Goal: Information Seeking & Learning: Learn about a topic

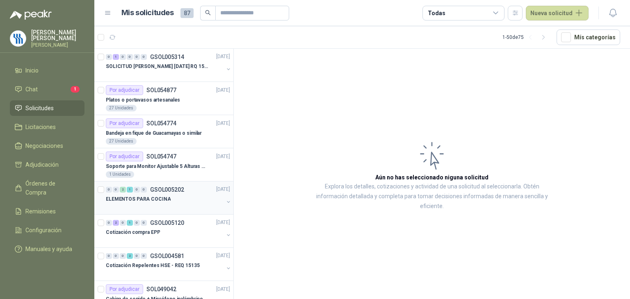
click at [166, 200] on p "ELEMENTOS PARA COCINA" at bounding box center [138, 200] width 65 height 8
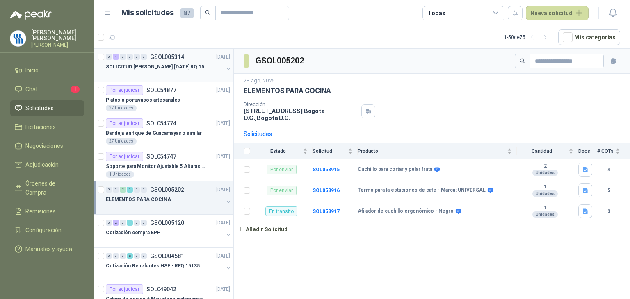
click at [176, 70] on p "SOLICITUD [PERSON_NAME] [DATE] RQ 15250" at bounding box center [157, 67] width 102 height 8
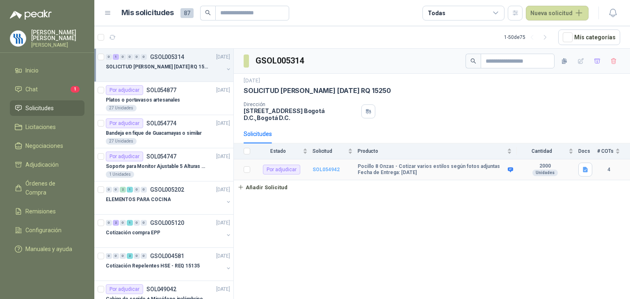
click at [335, 168] on b "SOL054942" at bounding box center [325, 170] width 27 height 6
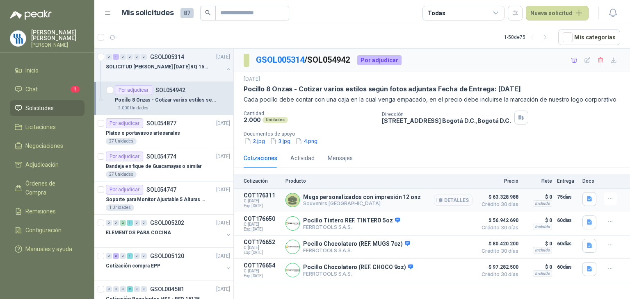
click at [455, 199] on button "Detalles" at bounding box center [453, 200] width 39 height 11
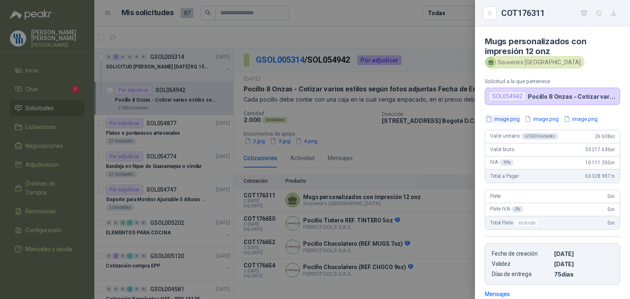
click at [512, 120] on button "image.png" at bounding box center [503, 119] width 36 height 9
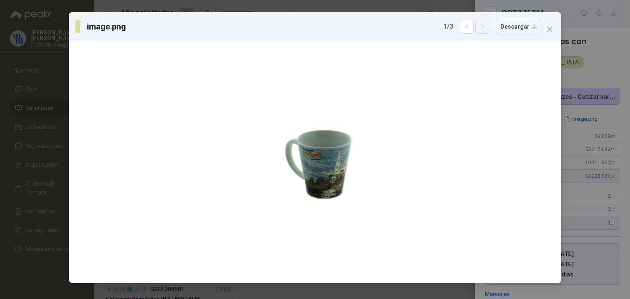
click at [486, 28] on icon "button" at bounding box center [482, 26] width 7 height 7
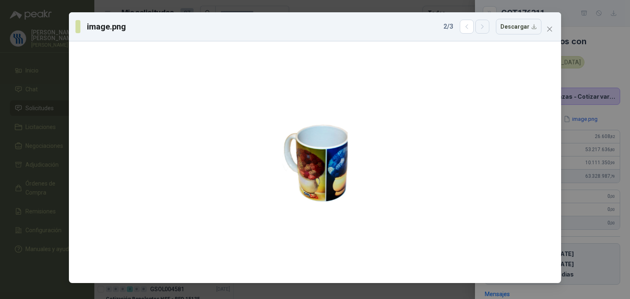
click at [486, 28] on icon "button" at bounding box center [482, 26] width 7 height 7
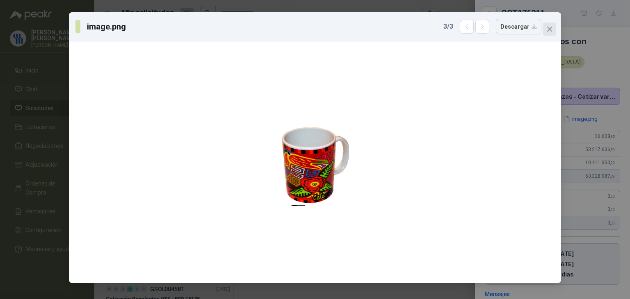
click at [549, 29] on icon "close" at bounding box center [549, 29] width 7 height 7
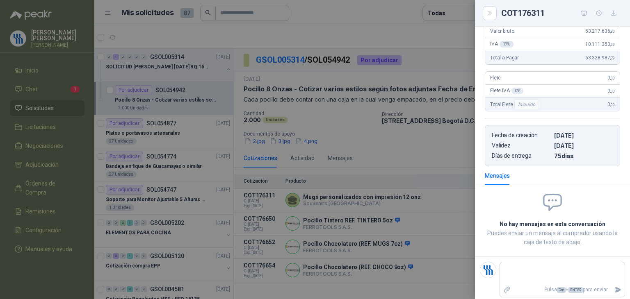
scroll to position [121, 0]
click at [330, 220] on div at bounding box center [315, 149] width 630 height 299
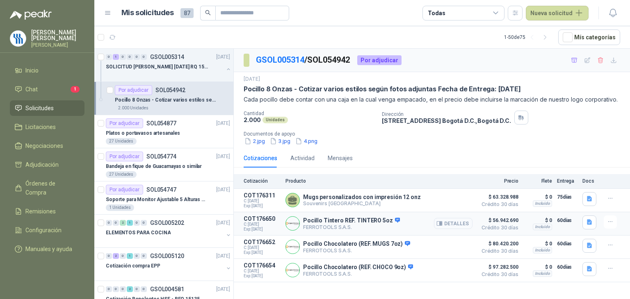
click at [455, 225] on button "Detalles" at bounding box center [453, 223] width 39 height 11
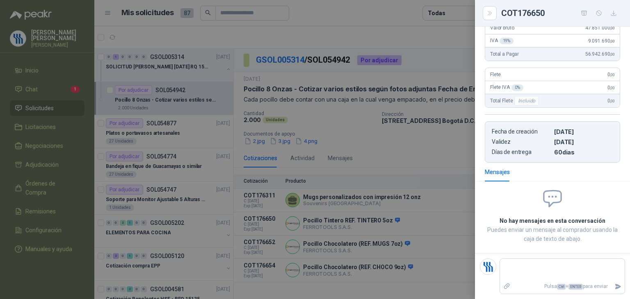
scroll to position [0, 0]
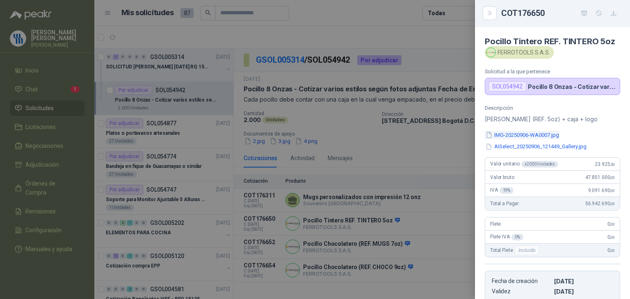
click at [533, 139] on button "IMG-20250906-WA0007.jpg" at bounding box center [522, 135] width 75 height 9
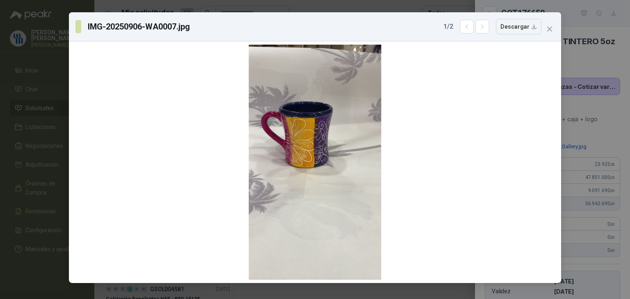
click at [578, 76] on div "IMG-20250906-WA0007.jpg 1 / 2 Descargar" at bounding box center [315, 149] width 630 height 299
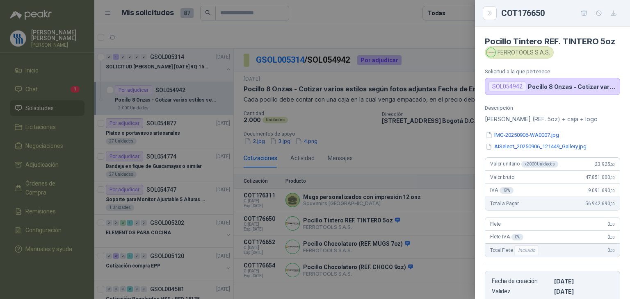
click at [391, 241] on div at bounding box center [315, 149] width 630 height 299
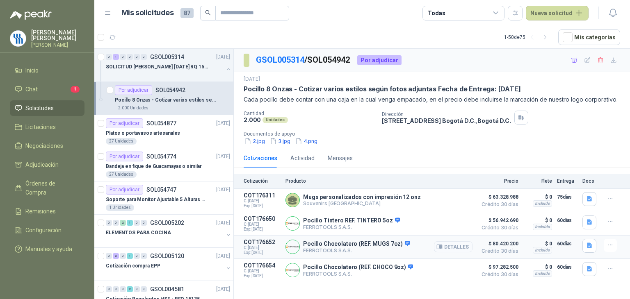
click at [461, 246] on button "Detalles" at bounding box center [453, 246] width 39 height 11
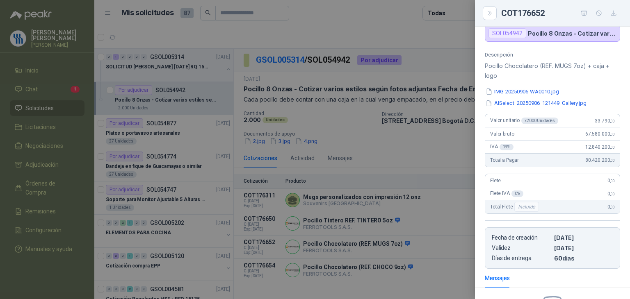
scroll to position [0, 0]
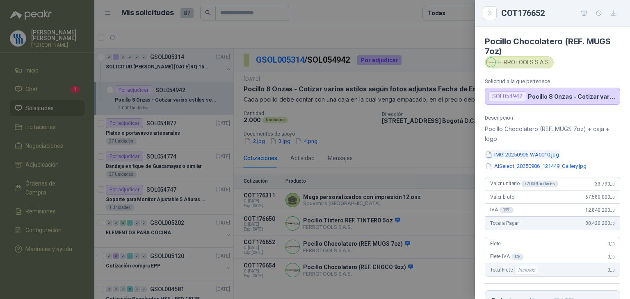
click at [521, 151] on button "IMG-20250906-WA0010.jpg" at bounding box center [522, 154] width 75 height 9
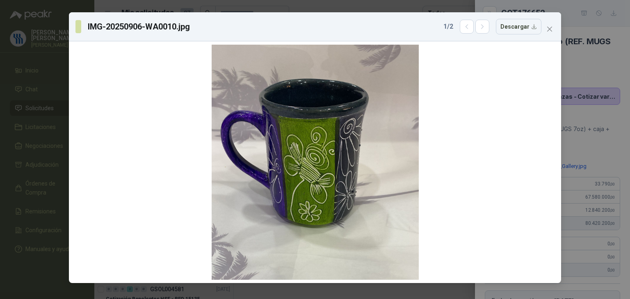
click at [587, 61] on div "IMG-20250906-WA0010.jpg 1 / 2 Descargar" at bounding box center [315, 149] width 630 height 299
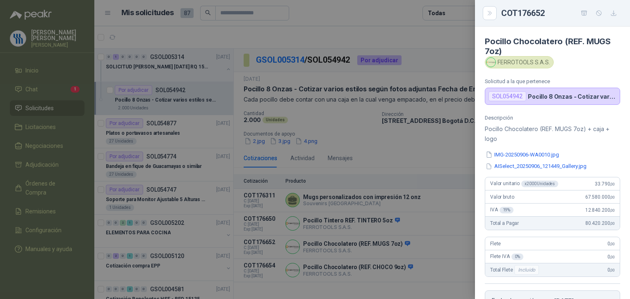
click at [325, 271] on div at bounding box center [315, 149] width 630 height 299
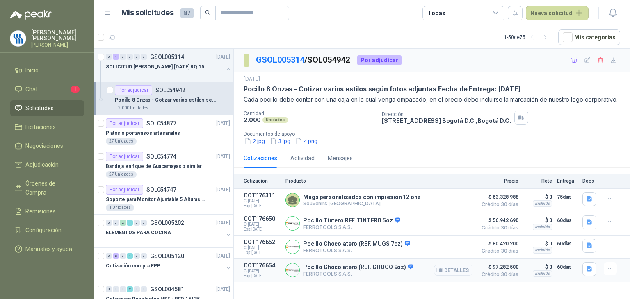
click at [449, 269] on button "Detalles" at bounding box center [453, 270] width 39 height 11
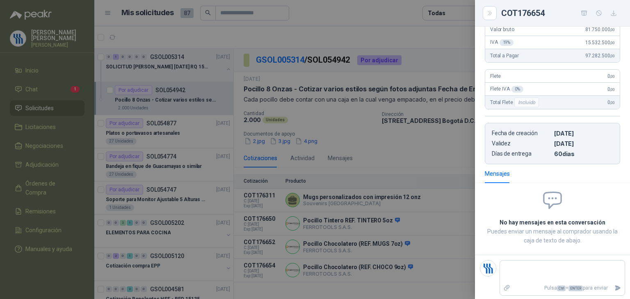
scroll to position [45, 0]
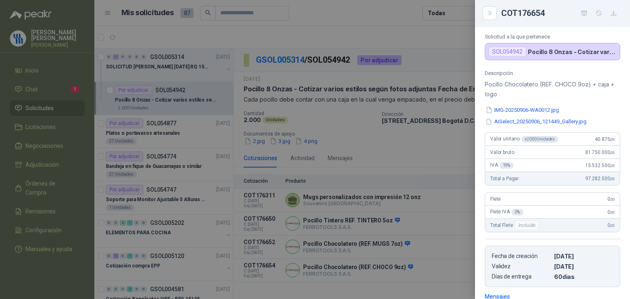
click at [428, 250] on div at bounding box center [315, 149] width 630 height 299
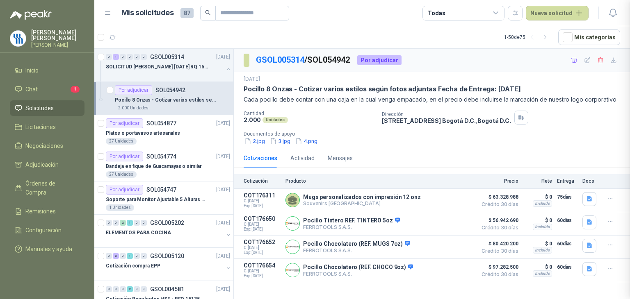
scroll to position [168, 0]
click at [454, 246] on button "Detalles" at bounding box center [453, 246] width 39 height 11
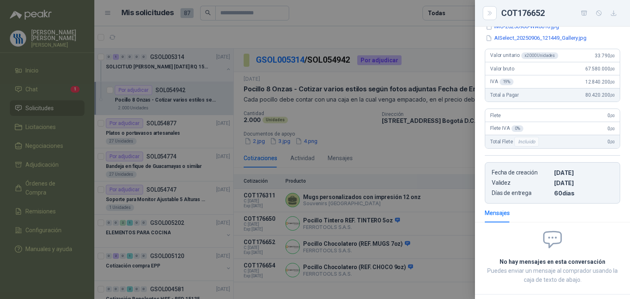
scroll to position [0, 0]
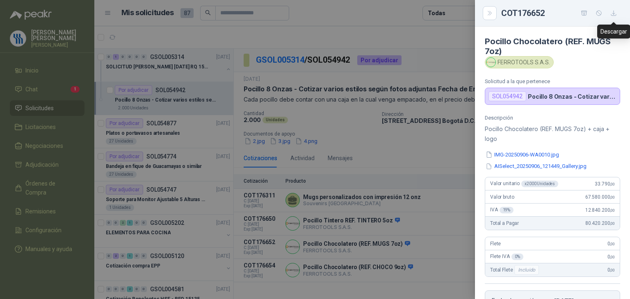
click at [613, 13] on icon "button" at bounding box center [613, 13] width 7 height 7
drag, startPoint x: 549, startPoint y: 62, endPoint x: 558, endPoint y: 70, distance: 11.3
click at [558, 70] on article "Pocillo Chocolatero (REF. MUGS 7oz) FERROTOOLS S.A.S. Solicitud a la que perten…" at bounding box center [552, 66] width 155 height 78
copy div "FERROTOOLS S.A.S."
click at [577, 69] on article "Pocillo Chocolatero (REF. MUGS 7oz) FERROTOOLS S.A.S. Solicitud a la que perten…" at bounding box center [552, 66] width 155 height 78
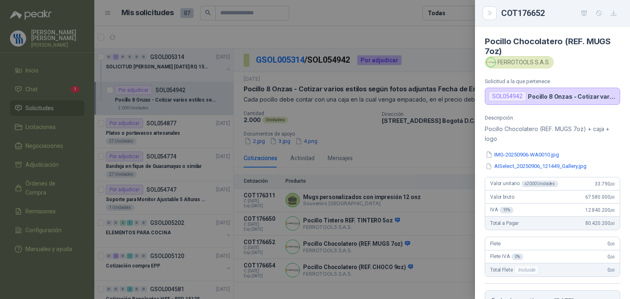
click at [426, 185] on div at bounding box center [315, 149] width 630 height 299
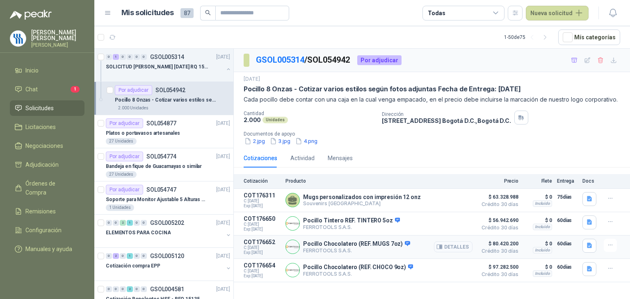
click at [448, 249] on button "Detalles" at bounding box center [453, 246] width 39 height 11
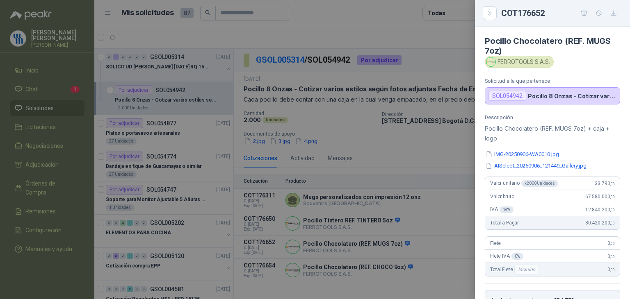
scroll to position [0, 0]
click at [423, 270] on div at bounding box center [315, 149] width 630 height 299
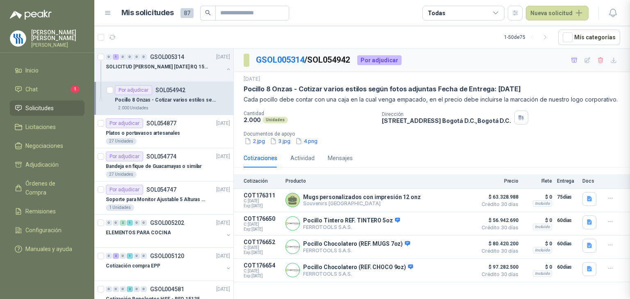
scroll to position [168, 0]
click at [444, 221] on button "Detalles" at bounding box center [453, 223] width 39 height 11
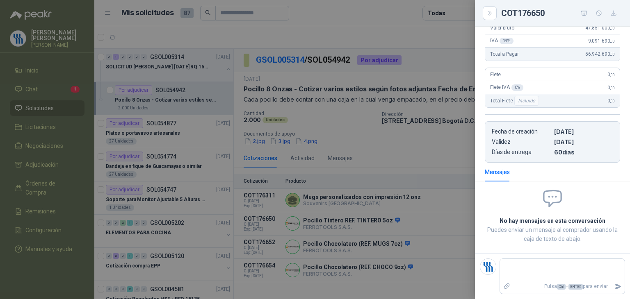
scroll to position [35, 0]
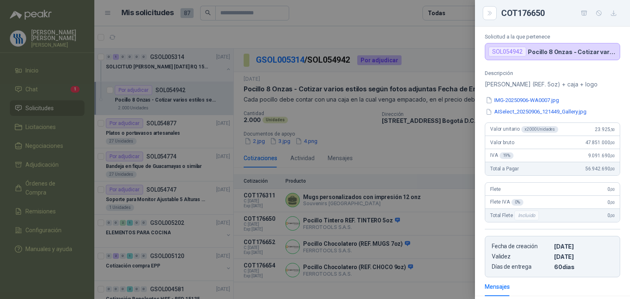
click at [420, 234] on div at bounding box center [315, 149] width 630 height 299
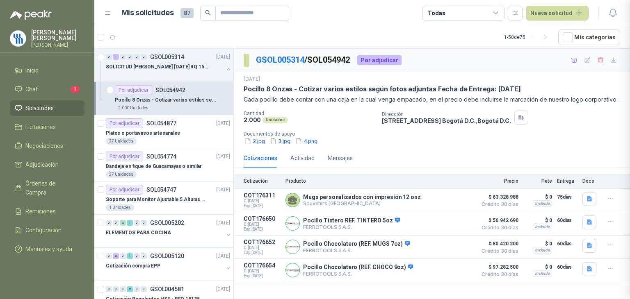
scroll to position [158, 0]
click at [453, 271] on button "Detalles" at bounding box center [453, 270] width 39 height 11
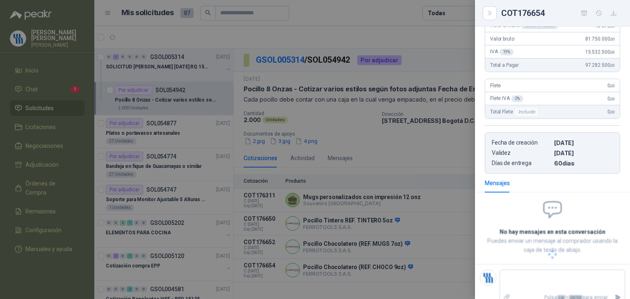
scroll to position [168, 0]
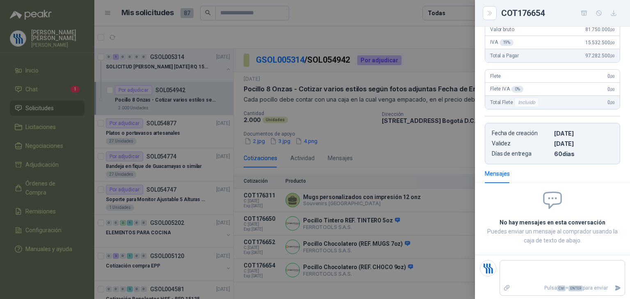
click at [447, 246] on div at bounding box center [315, 149] width 630 height 299
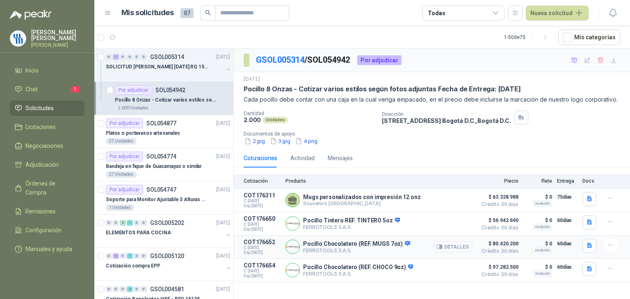
click at [449, 248] on button "Detalles" at bounding box center [453, 246] width 39 height 11
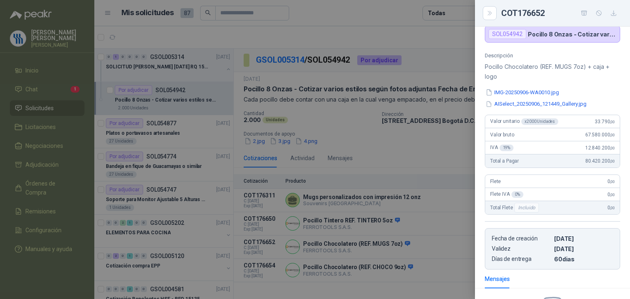
scroll to position [45, 0]
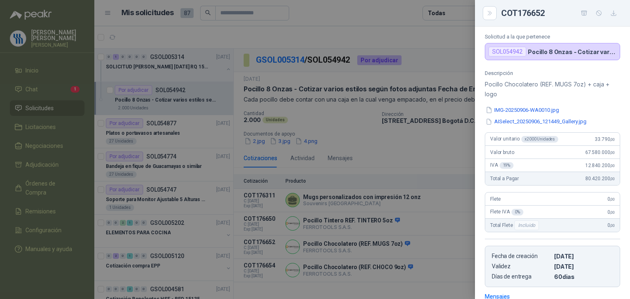
click at [410, 281] on div at bounding box center [315, 149] width 630 height 299
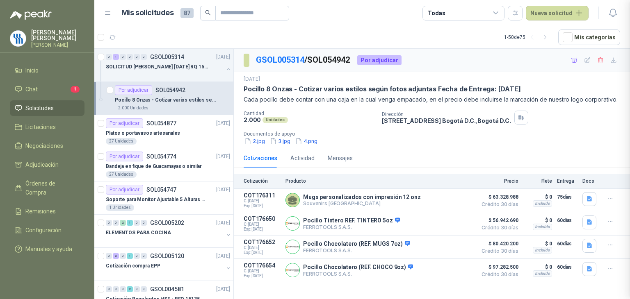
scroll to position [168, 0]
click at [458, 249] on button "Detalles" at bounding box center [453, 246] width 39 height 11
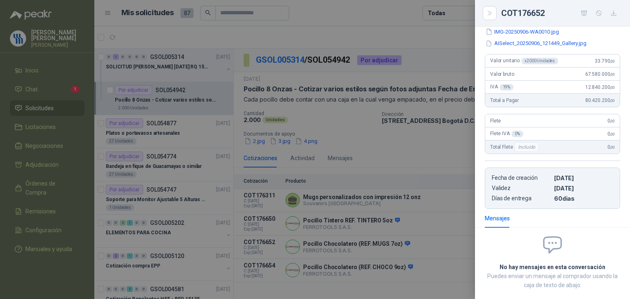
scroll to position [0, 0]
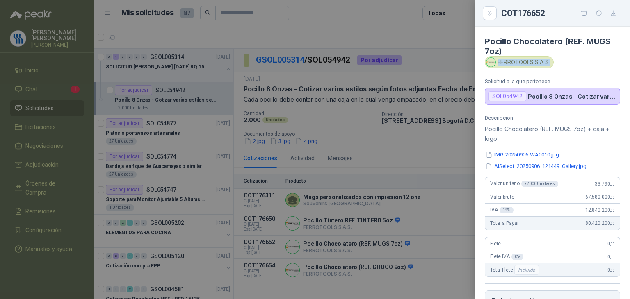
drag, startPoint x: 498, startPoint y: 62, endPoint x: 545, endPoint y: 68, distance: 47.4
click at [549, 70] on article "Pocillo Chocolatero (REF. MUGS 7oz) FERROTOOLS S.A.S. Solicitud a la que perten…" at bounding box center [552, 66] width 155 height 78
copy div "FERROTOOLS S.A.S."
click at [615, 16] on icon "button" at bounding box center [613, 13] width 5 height 5
click at [408, 152] on div at bounding box center [315, 149] width 630 height 299
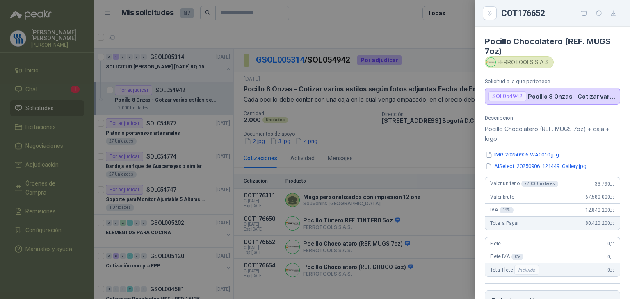
scroll to position [168, 0]
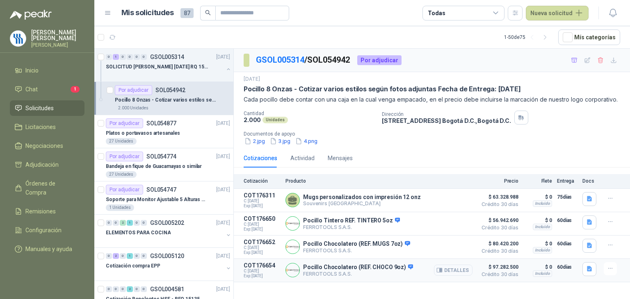
click at [459, 270] on button "Detalles" at bounding box center [453, 270] width 39 height 11
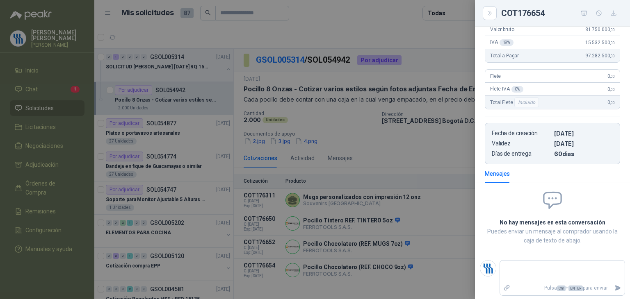
click at [425, 198] on div at bounding box center [315, 149] width 630 height 299
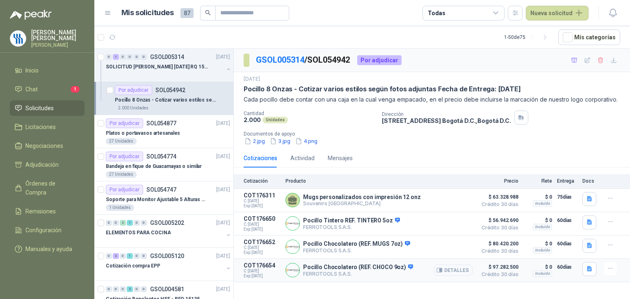
click at [455, 271] on button "Detalles" at bounding box center [453, 270] width 39 height 11
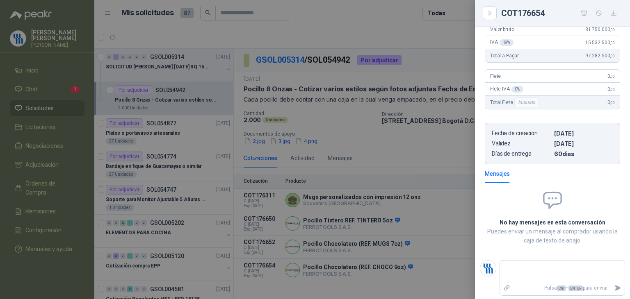
scroll to position [0, 0]
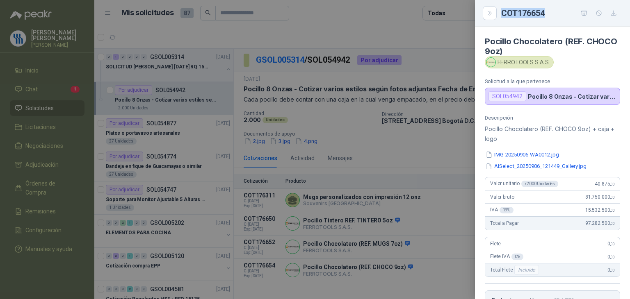
drag, startPoint x: 550, startPoint y: 14, endPoint x: 503, endPoint y: 11, distance: 47.3
click at [503, 11] on div "COT176654" at bounding box center [560, 13] width 119 height 13
copy div "COT176654"
click at [613, 10] on icon "button" at bounding box center [613, 13] width 7 height 7
click at [548, 63] on div "FERROTOOLS S.A.S." at bounding box center [519, 62] width 69 height 12
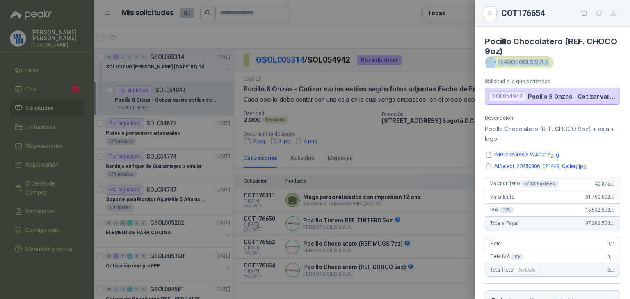
copy div "FERROTOOLS S.A.S"
click at [403, 249] on div at bounding box center [315, 149] width 630 height 299
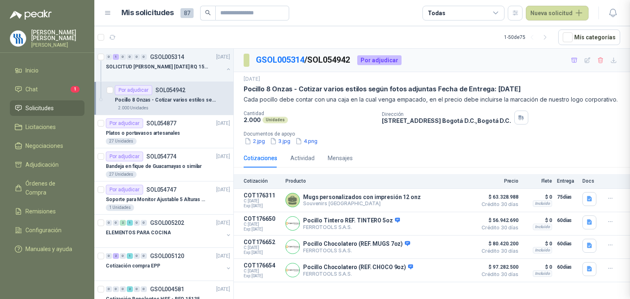
scroll to position [168, 0]
click at [453, 200] on button "Detalles" at bounding box center [453, 200] width 39 height 11
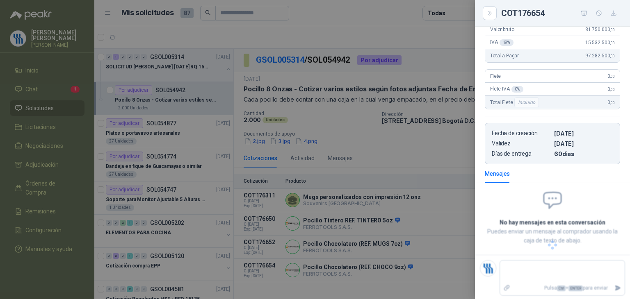
scroll to position [0, 0]
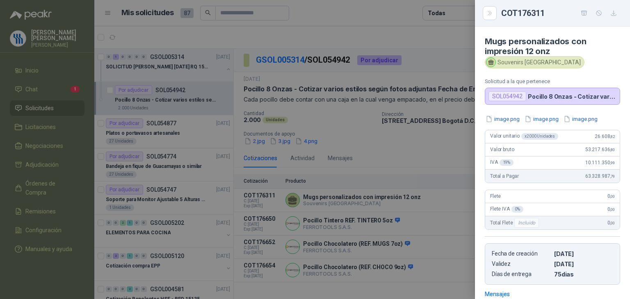
click at [538, 61] on div "Souvenirs [GEOGRAPHIC_DATA]" at bounding box center [535, 62] width 100 height 12
click at [564, 57] on div "Souvenirs [GEOGRAPHIC_DATA]" at bounding box center [552, 62] width 135 height 12
click at [535, 60] on div "Souvenirs [GEOGRAPHIC_DATA]" at bounding box center [535, 62] width 100 height 12
drag, startPoint x: 546, startPoint y: 62, endPoint x: 499, endPoint y: 61, distance: 47.6
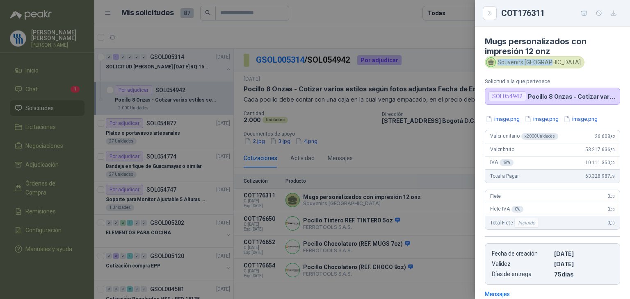
click at [499, 61] on div "Souvenirs [GEOGRAPHIC_DATA]" at bounding box center [535, 62] width 100 height 12
copy div "Souvenirs [GEOGRAPHIC_DATA]"
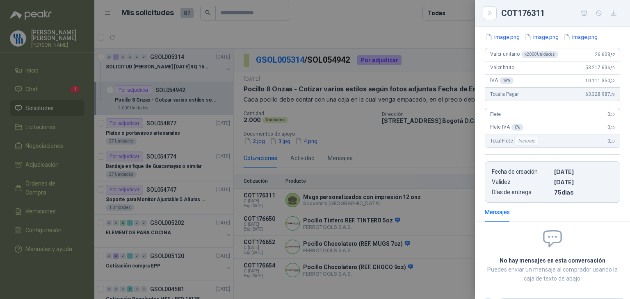
click at [419, 270] on div at bounding box center [315, 149] width 630 height 299
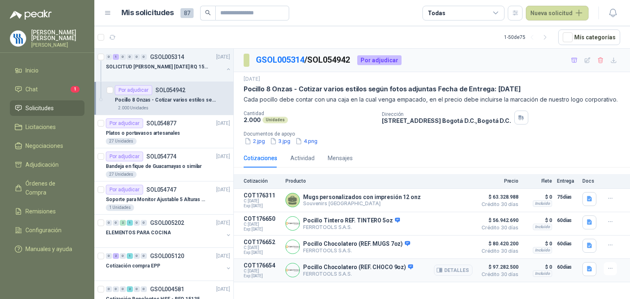
click at [333, 277] on p "FERROTOOLS S.A.S." at bounding box center [358, 274] width 110 height 6
click at [451, 268] on button "Detalles" at bounding box center [453, 270] width 39 height 11
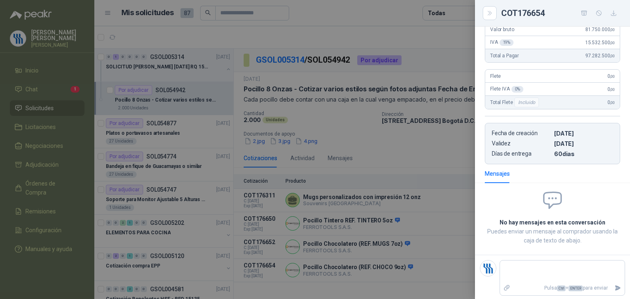
scroll to position [0, 0]
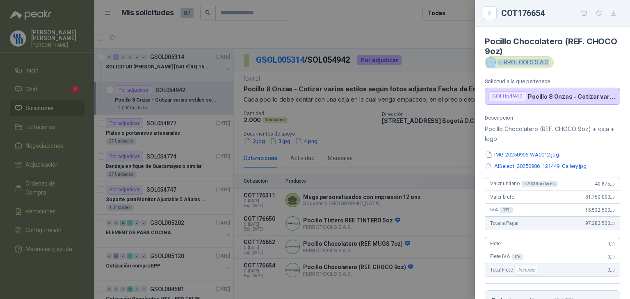
click at [547, 63] on div "FERROTOOLS S.A.S." at bounding box center [519, 62] width 69 height 12
copy div "FERROTOOLS S.A.S"
click at [398, 256] on div at bounding box center [315, 149] width 630 height 299
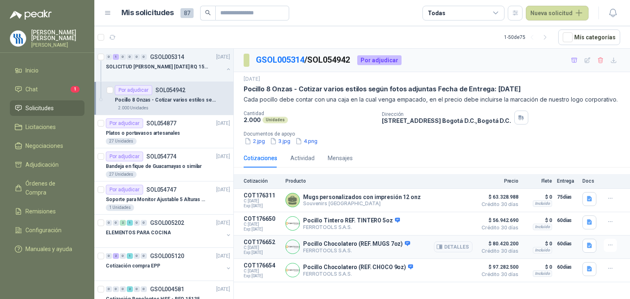
click at [458, 237] on article "COT176652 C: [DATE] Exp: [DATE] Pocillo Chocolatero (REF. MUGS 7oz) FERROTOOLS …" at bounding box center [432, 247] width 396 height 23
click at [463, 248] on button "Detalles" at bounding box center [453, 246] width 39 height 11
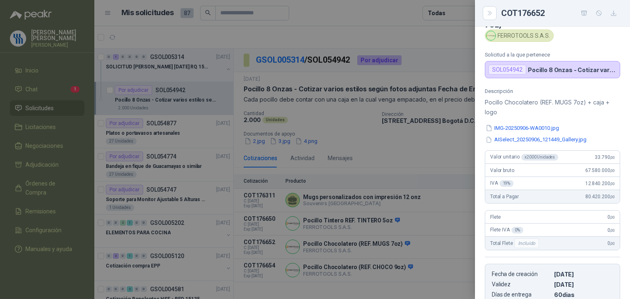
scroll to position [41, 0]
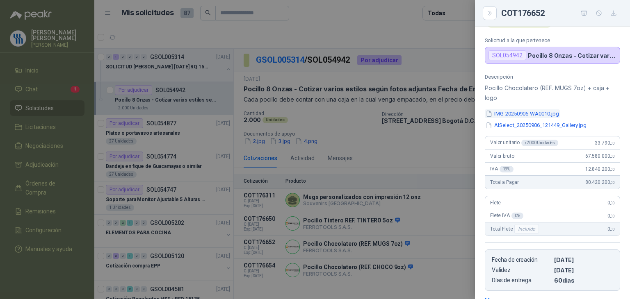
click at [539, 113] on button "IMG-20250906-WA0010.jpg" at bounding box center [522, 113] width 75 height 9
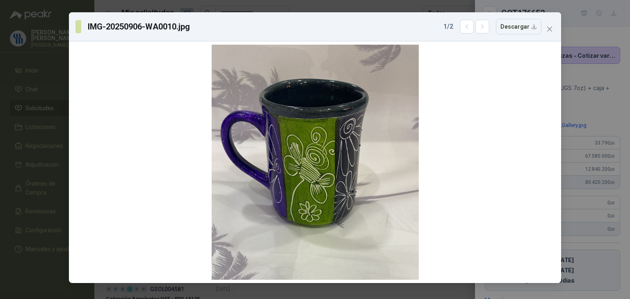
drag, startPoint x: 586, startPoint y: 29, endPoint x: 582, endPoint y: 35, distance: 7.6
click at [586, 29] on div "IMG-20250906-WA0010.jpg 1 / 2 Descargar" at bounding box center [315, 149] width 630 height 299
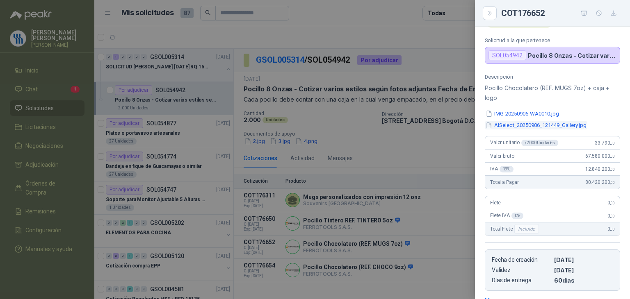
click at [579, 127] on button "AISelect_20250906_121449_Gallery.jpg" at bounding box center [536, 125] width 102 height 9
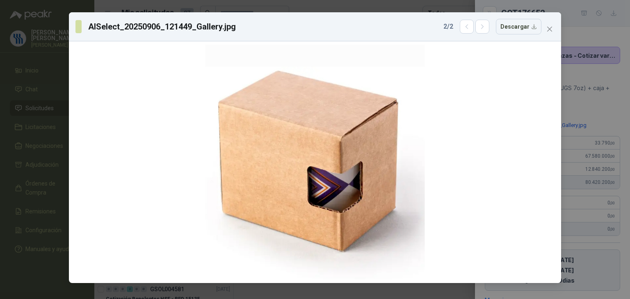
click at [586, 105] on div "AISelect_20250906_121449_Gallery.jpg 2 / 2 Descargar" at bounding box center [315, 149] width 630 height 299
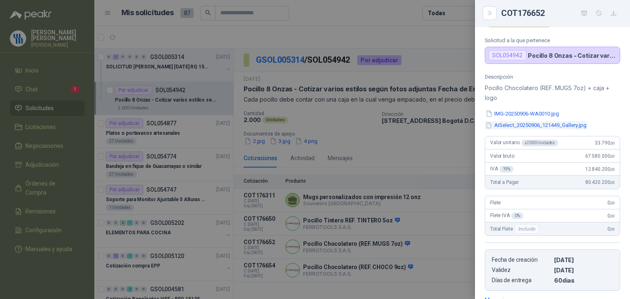
click at [550, 122] on button "AISelect_20250906_121449_Gallery.jpg" at bounding box center [536, 125] width 102 height 9
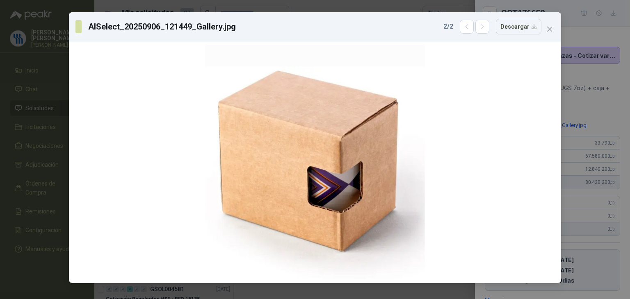
click at [585, 109] on div "AISelect_20250906_121449_Gallery.jpg 2 / 2 Descargar" at bounding box center [315, 149] width 630 height 299
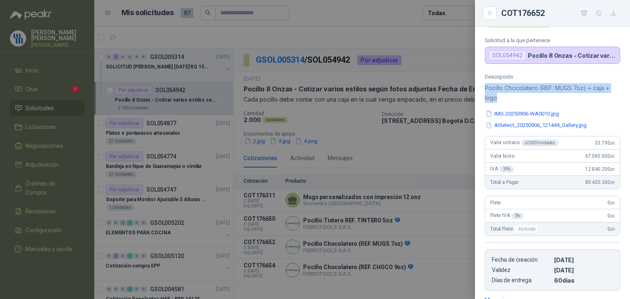
drag, startPoint x: 495, startPoint y: 100, endPoint x: 480, endPoint y: 89, distance: 18.1
click at [480, 89] on div "Descripción Pocillo Chocolatero (REF. MUGS 7oz) + caja + logo IMG-20250906-WA00…" at bounding box center [552, 182] width 155 height 217
copy p "Pocillo Chocolatero (REF. MUGS 7oz) + caja + logo"
click at [553, 130] on div "Descripción Pocillo Chocolatero (REF. MUGS 7oz) + caja + logo IMG-20250906-WA00…" at bounding box center [552, 182] width 155 height 217
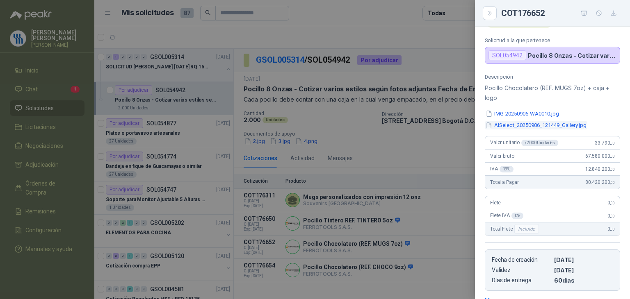
click at [557, 125] on button "AISelect_20250906_121449_Gallery.jpg" at bounding box center [536, 125] width 102 height 9
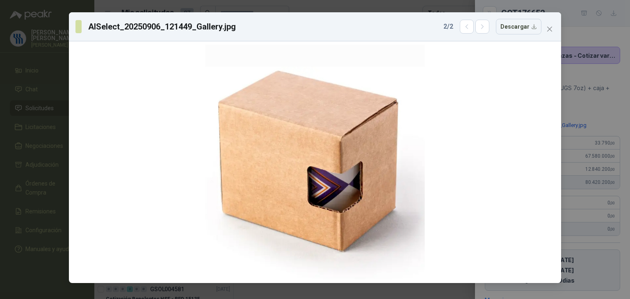
drag, startPoint x: 42, startPoint y: 233, endPoint x: 61, endPoint y: 258, distance: 31.3
click at [41, 234] on div "AISelect_20250906_121449_Gallery.jpg 2 / 2 Descargar" at bounding box center [315, 149] width 630 height 299
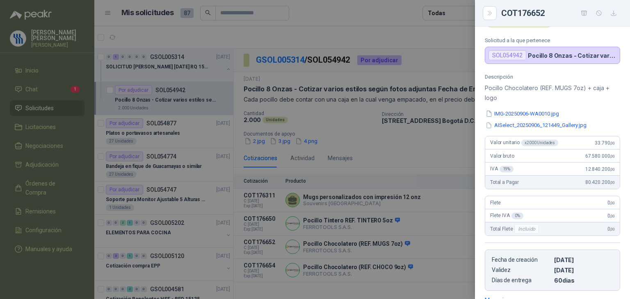
drag, startPoint x: 356, startPoint y: 281, endPoint x: 363, endPoint y: 279, distance: 7.8
click at [356, 282] on div at bounding box center [315, 149] width 630 height 299
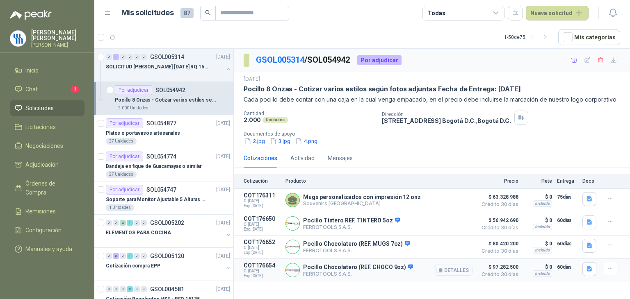
click at [453, 275] on button "Detalles" at bounding box center [453, 270] width 39 height 11
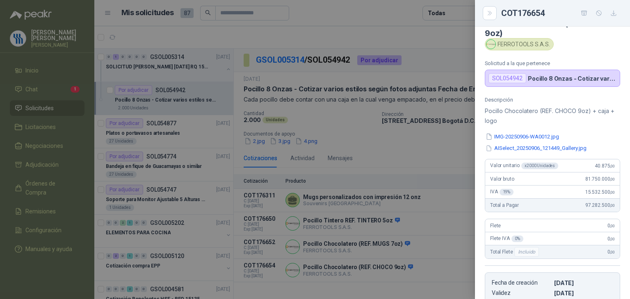
scroll to position [4, 0]
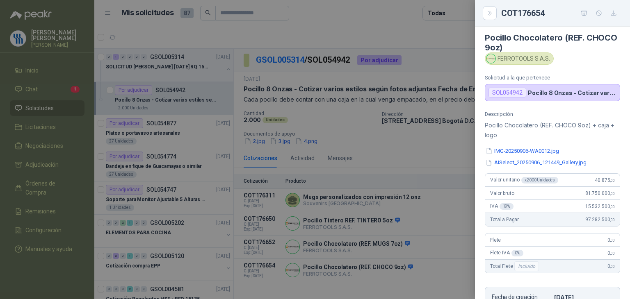
click at [525, 145] on div "Descripción Pocillo Chocolatero (REF. CHOCO 9oz) + caja + logo IMG-20250906-WA0…" at bounding box center [552, 219] width 155 height 217
click at [528, 149] on button "IMG-20250906-WA0012.jpg" at bounding box center [522, 151] width 75 height 9
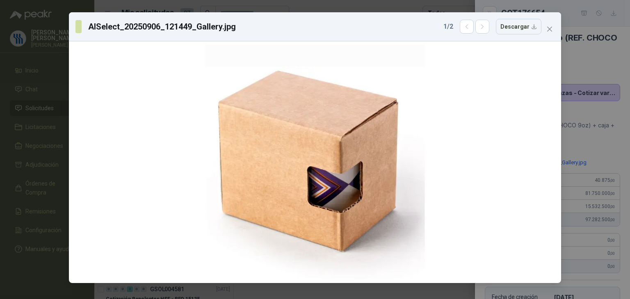
click at [591, 64] on div "AISelect_20250906_121449_Gallery.jpg 1 / 2 Descargar" at bounding box center [315, 149] width 630 height 299
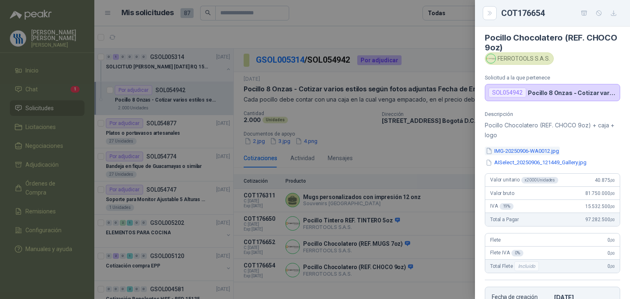
click at [541, 154] on button "IMG-20250906-WA0012.jpg" at bounding box center [522, 151] width 75 height 9
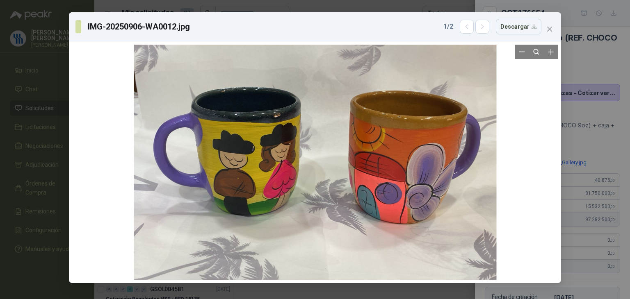
click at [543, 163] on div at bounding box center [314, 162] width 485 height 235
click at [599, 130] on div "IMG-20250906-WA0012.jpg 1 / 2 Descargar" at bounding box center [315, 149] width 630 height 299
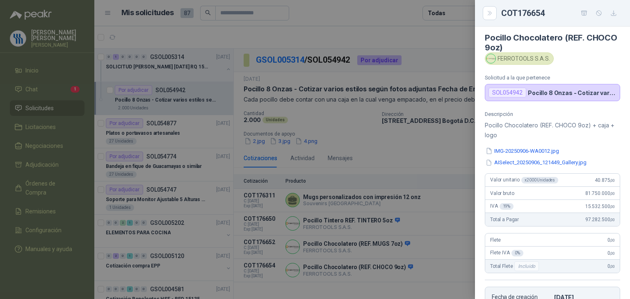
click at [532, 157] on div "IMG-20250906-WA0012.jpg AISelect_20250906_121449_Gallery.jpg" at bounding box center [552, 157] width 135 height 20
click at [540, 162] on button "AISelect_20250906_121449_Gallery.jpg" at bounding box center [536, 163] width 102 height 9
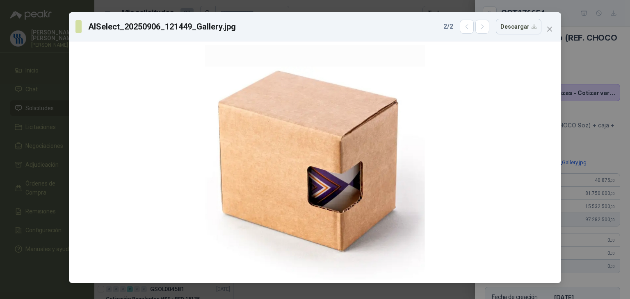
drag, startPoint x: 615, startPoint y: 141, endPoint x: 589, endPoint y: 166, distance: 36.0
click at [614, 141] on div "AISelect_20250906_121449_Gallery.jpg 2 / 2 Descargar" at bounding box center [315, 149] width 630 height 299
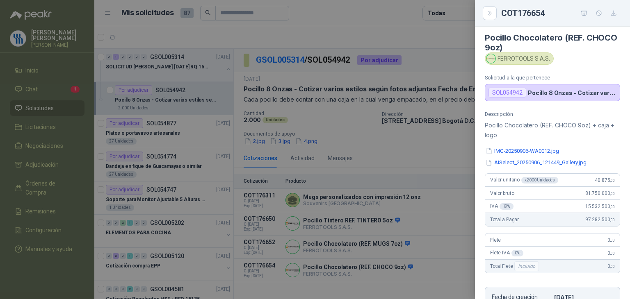
click at [589, 148] on div "IMG-20250906-WA0012.jpg AISelect_20250906_121449_Gallery.jpg" at bounding box center [552, 157] width 135 height 20
click at [368, 269] on div at bounding box center [315, 149] width 630 height 299
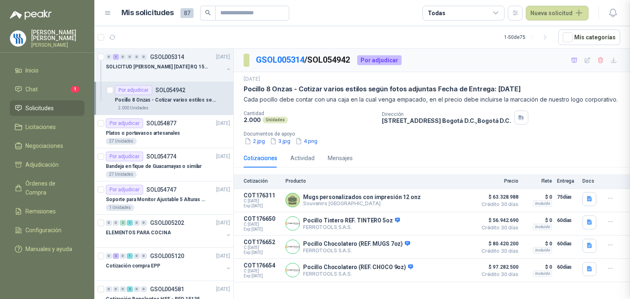
scroll to position [168, 0]
click at [464, 248] on button "Detalles" at bounding box center [453, 246] width 39 height 11
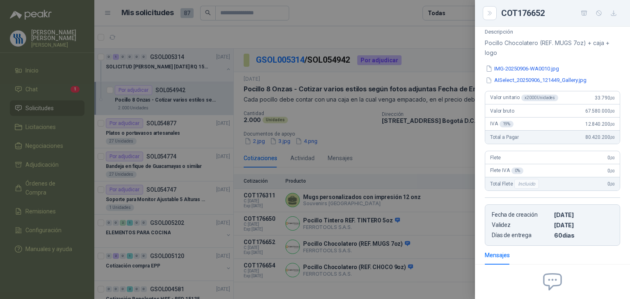
scroll to position [86, 0]
click at [426, 267] on div at bounding box center [315, 149] width 630 height 299
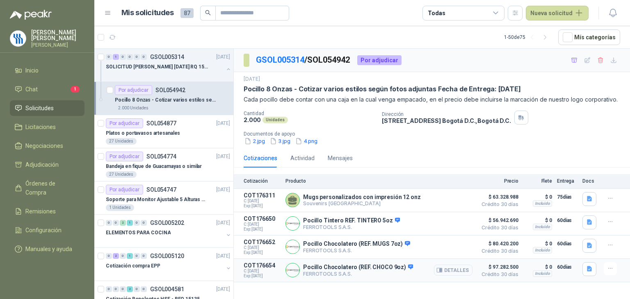
click at [468, 271] on button "Detalles" at bounding box center [453, 270] width 39 height 11
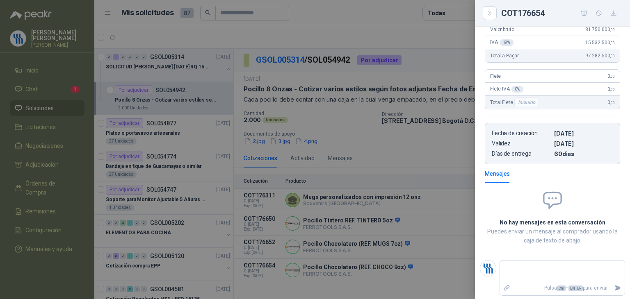
click at [390, 250] on div at bounding box center [315, 149] width 630 height 299
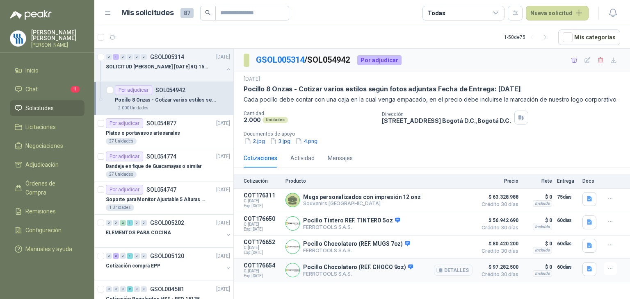
click at [444, 270] on button "Detalles" at bounding box center [453, 270] width 39 height 11
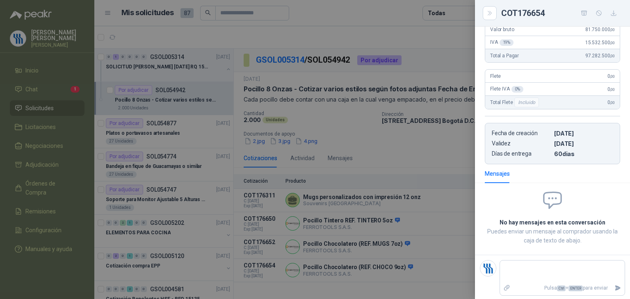
scroll to position [0, 0]
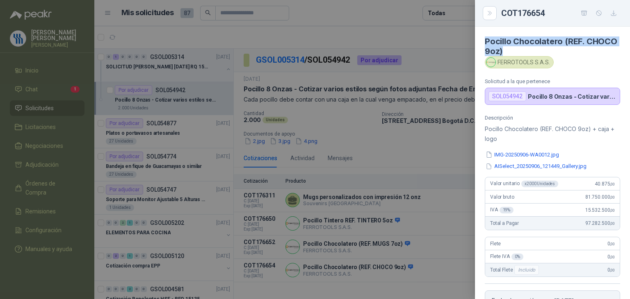
drag, startPoint x: 533, startPoint y: 48, endPoint x: 480, endPoint y: 38, distance: 54.6
click at [480, 38] on article "Pocillo Chocolatero (REF. CHOCO 9oz) FERROTOOLS S.A.S. Solicitud a la que perte…" at bounding box center [552, 66] width 155 height 78
copy h4 "Pocillo Chocolatero (REF. CHOCO 9oz)"
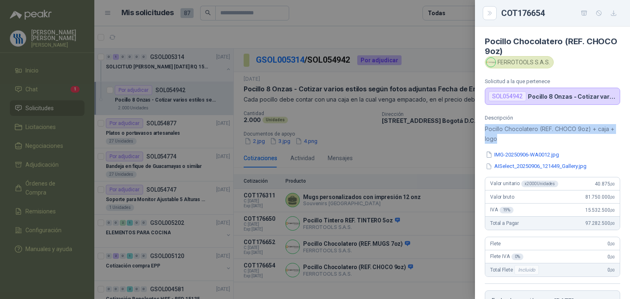
drag, startPoint x: 504, startPoint y: 139, endPoint x: 483, endPoint y: 130, distance: 23.1
click at [483, 130] on div "Descripción Pocillo Chocolatero (REF. CHOCO 9oz) + caja + logo IMG-20250906-WA0…" at bounding box center [552, 223] width 155 height 217
copy p "Pocillo Chocolatero (REF. CHOCO 9oz) + caja + logo"
click at [516, 153] on button "IMG-20250906-WA0012.jpg" at bounding box center [522, 154] width 75 height 9
